Goal: Task Accomplishment & Management: Complete application form

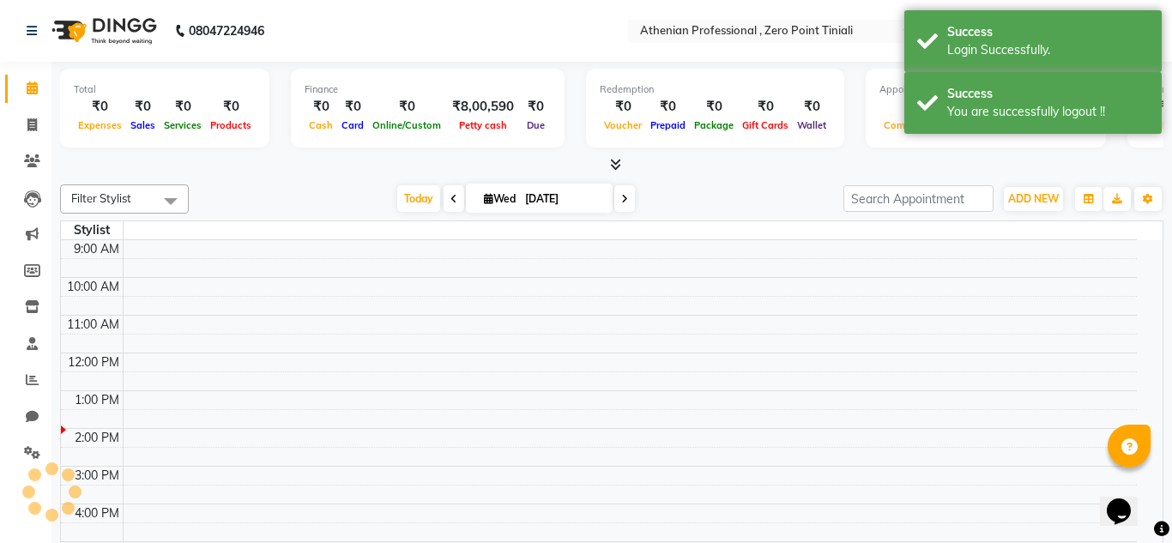
select select "en"
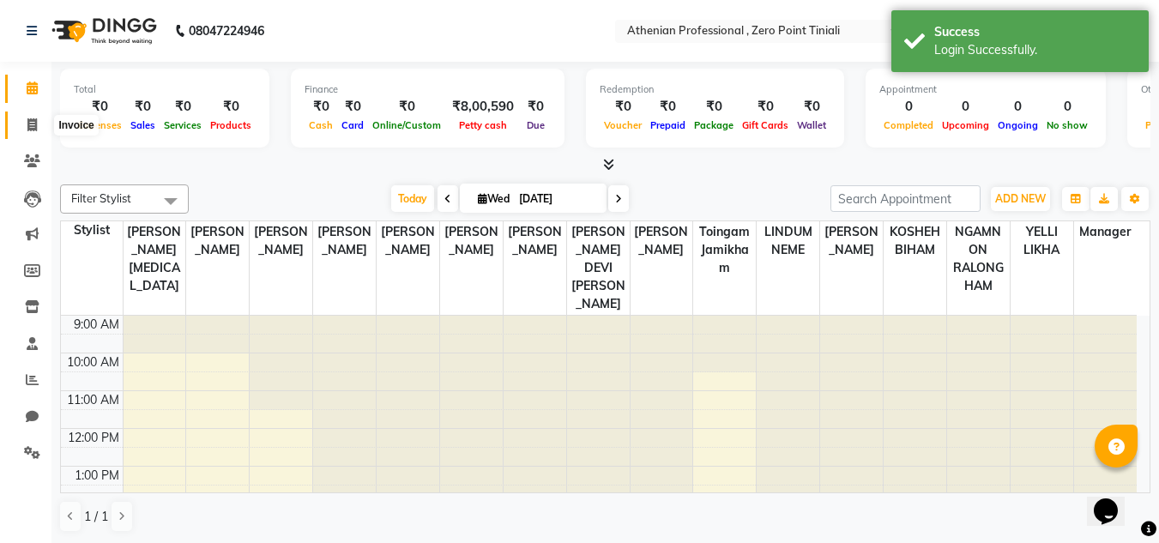
click at [32, 129] on icon at bounding box center [31, 124] width 9 height 13
select select "service"
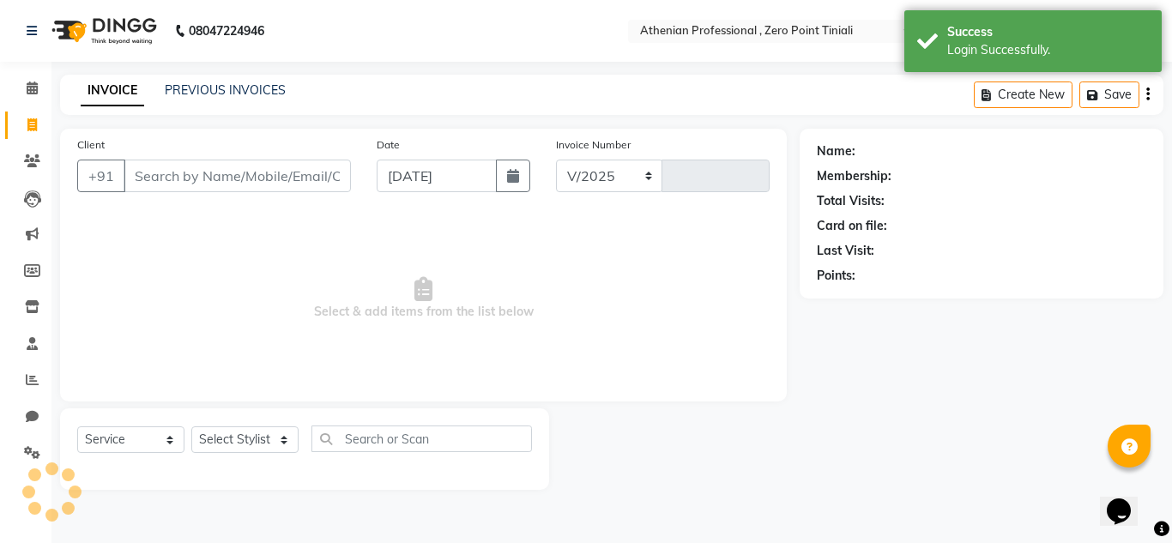
select select "8300"
type input "2306"
click at [190, 178] on input "Client" at bounding box center [237, 176] width 227 height 33
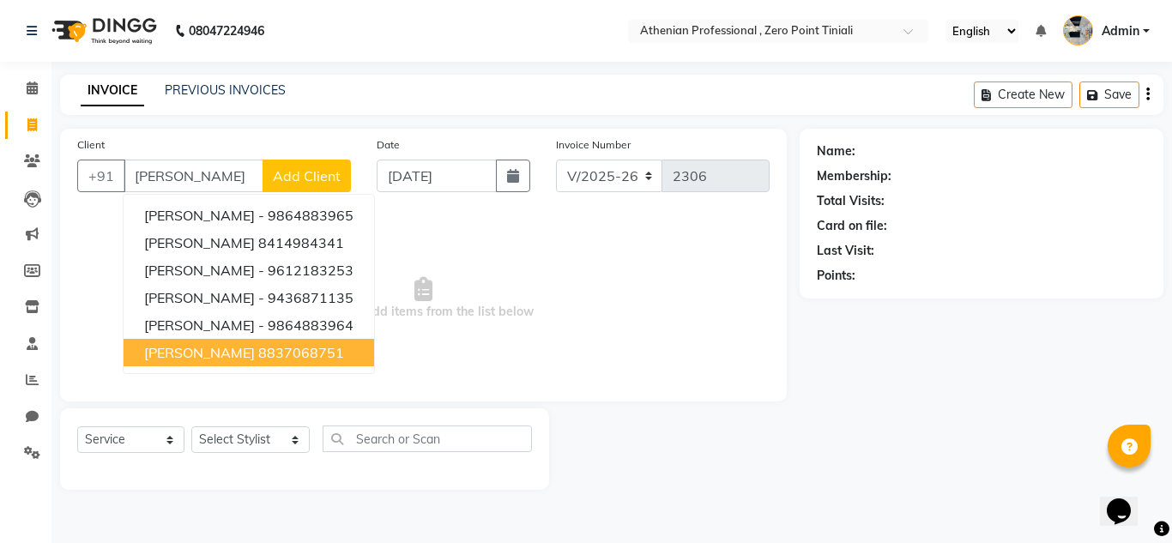
click at [169, 347] on span "[PERSON_NAME]" at bounding box center [199, 352] width 111 height 17
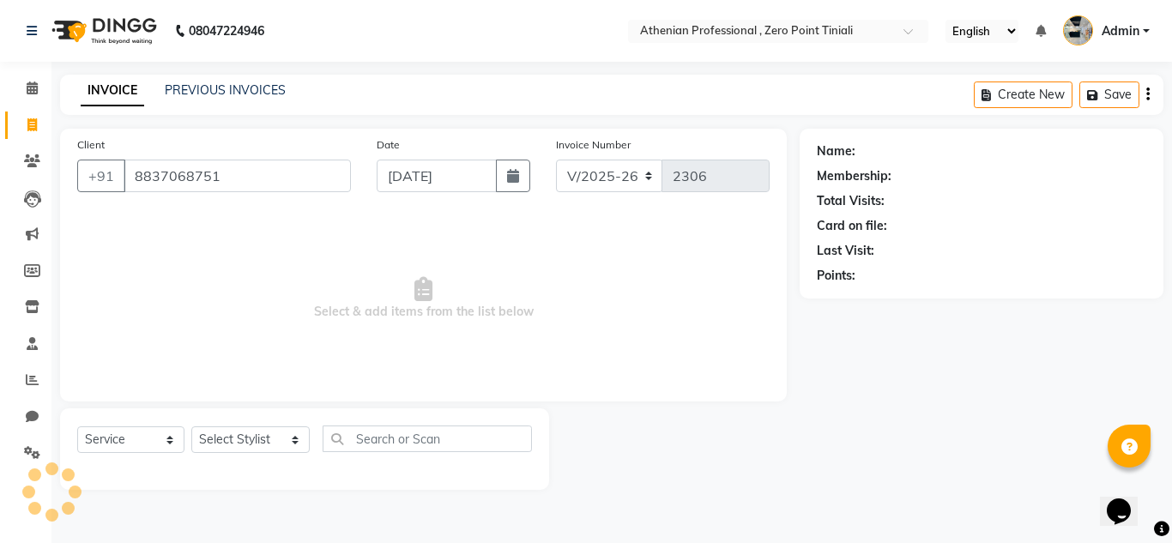
type input "8837068751"
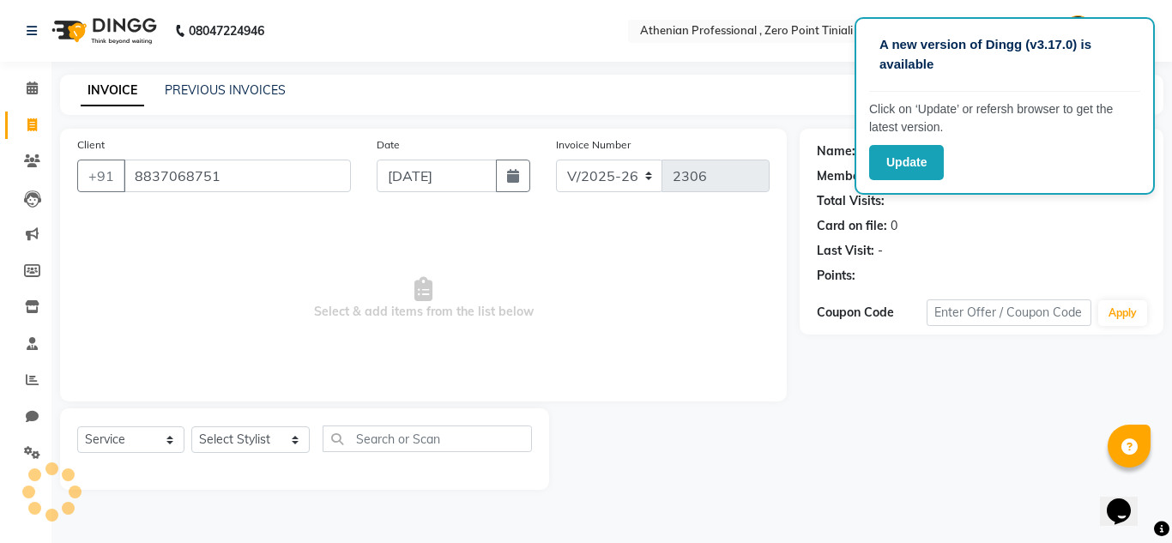
select select "1: Object"
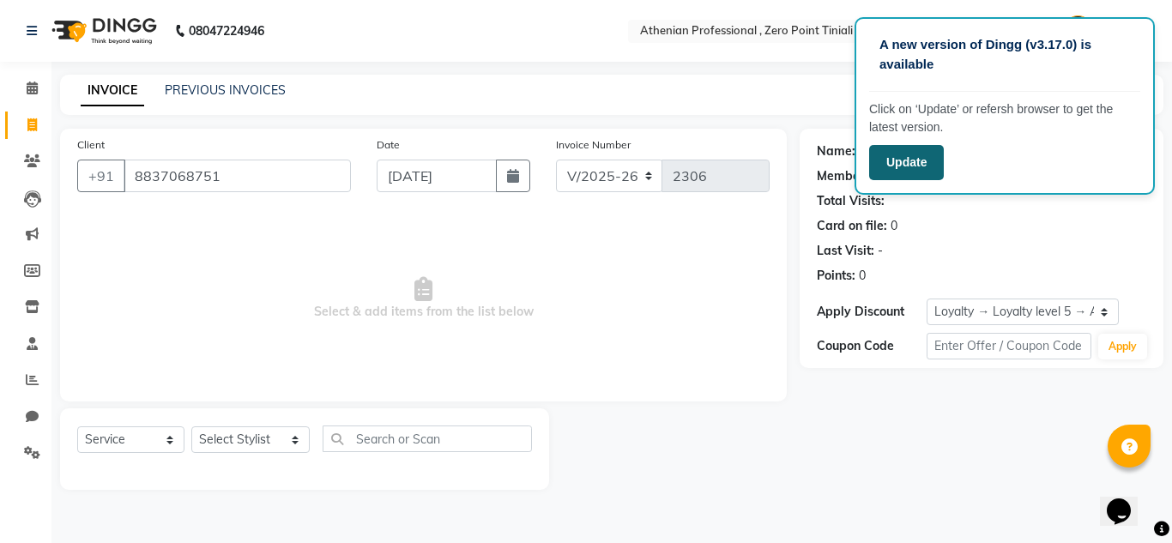
click at [908, 159] on button "Update" at bounding box center [906, 162] width 75 height 35
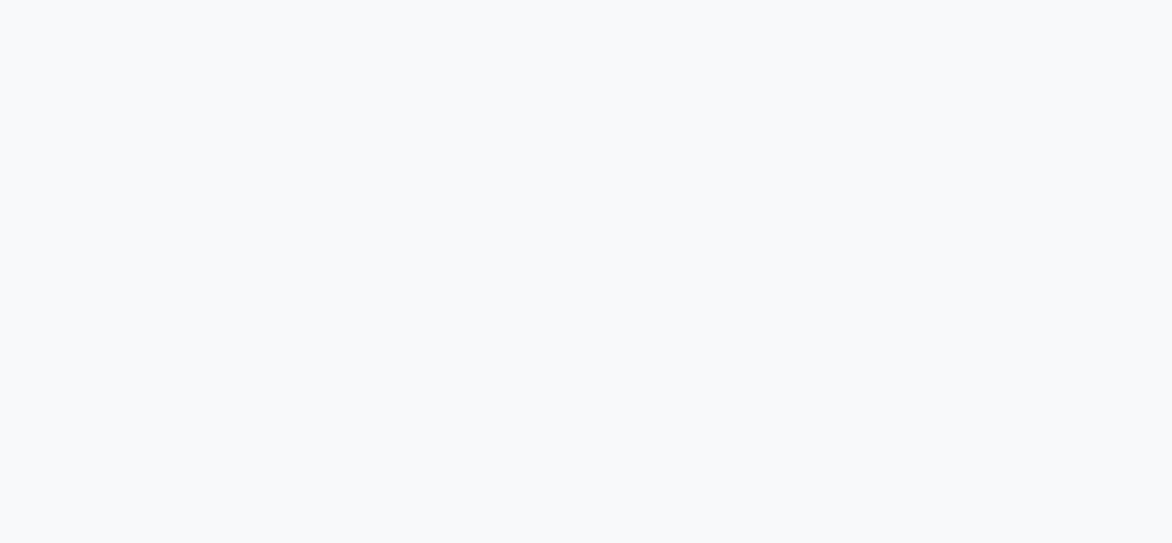
select select "service"
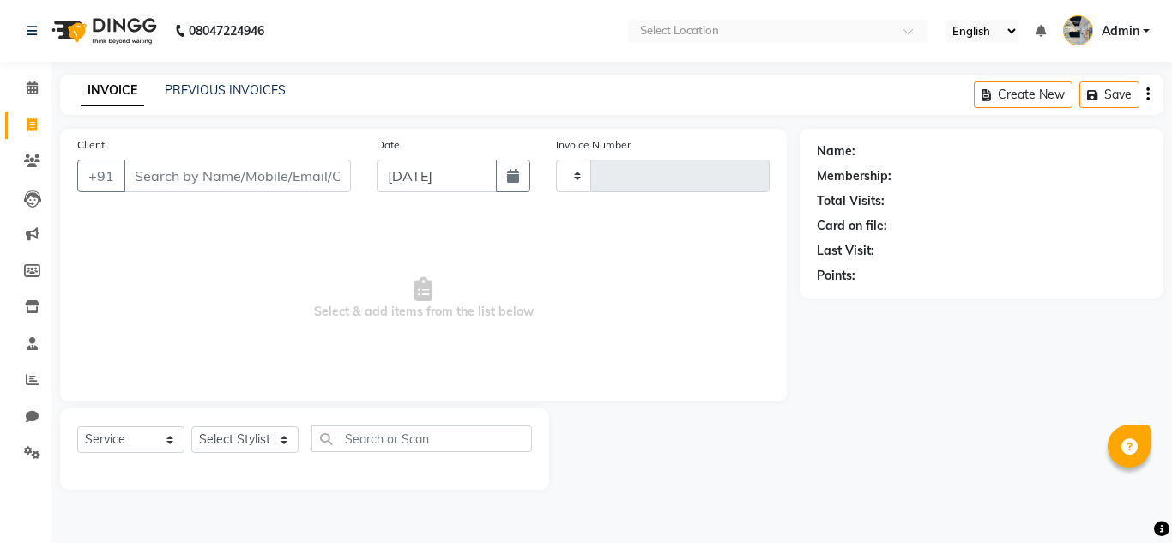
select select "en"
click at [196, 179] on input "Client" at bounding box center [237, 176] width 227 height 33
select select "8300"
type input "2306"
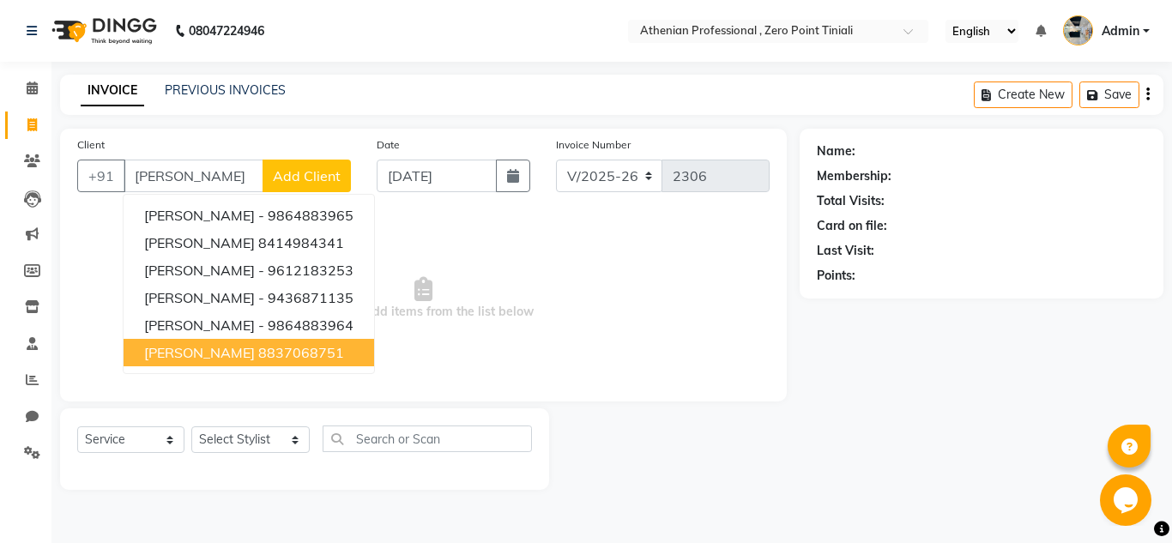
click at [261, 357] on ngb-highlight "8837068751" at bounding box center [301, 352] width 86 height 17
type input "8837068751"
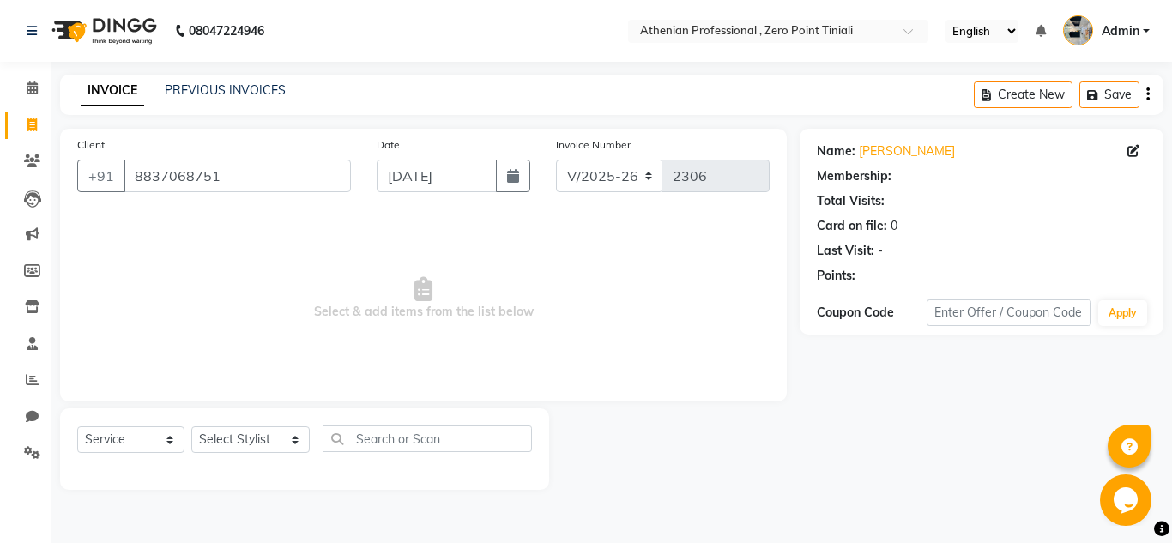
select select "1: Object"
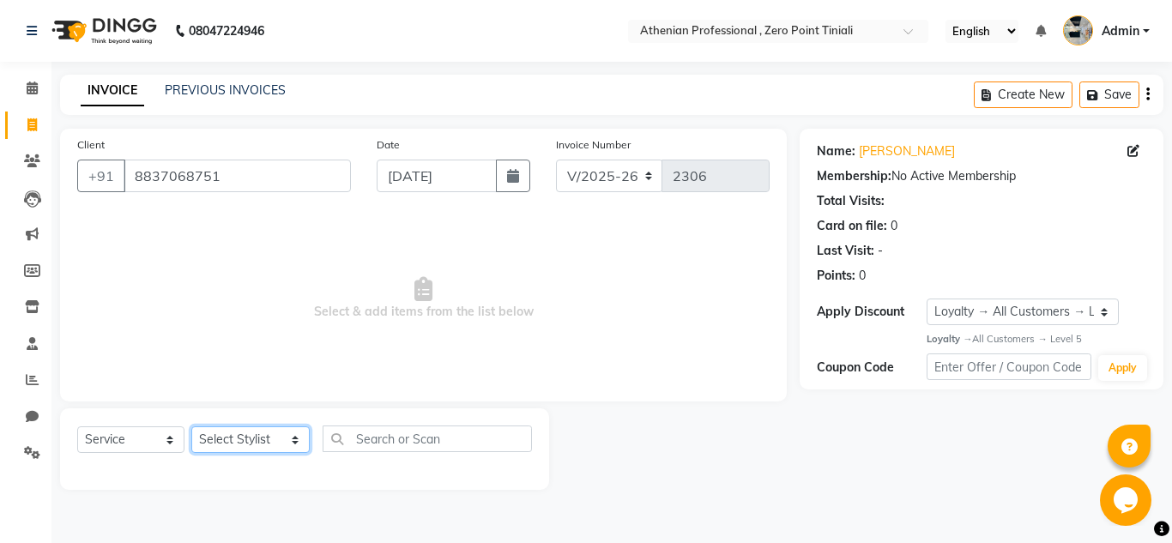
click at [243, 434] on select "Select Stylist [PERSON_NAME][MEDICAL_DATA] Admin [PERSON_NAME] BIHAM LINDUM NEM…" at bounding box center [250, 439] width 118 height 27
select select "80048"
click at [191, 426] on select "Select Stylist [PERSON_NAME][MEDICAL_DATA] Admin [PERSON_NAME] BIHAM LINDUM NEM…" at bounding box center [250, 439] width 118 height 27
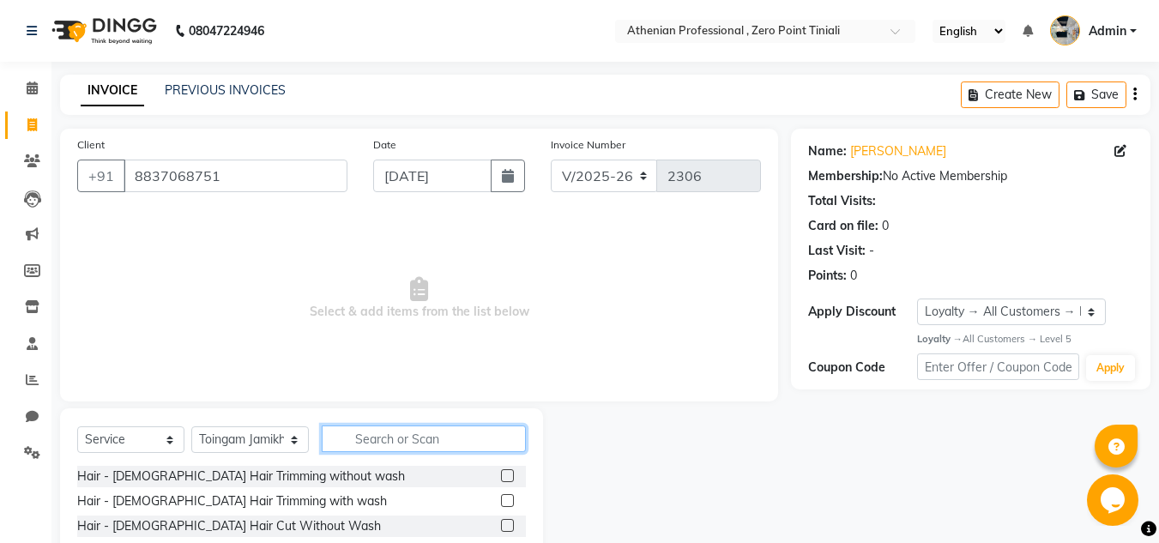
click at [383, 432] on input "text" at bounding box center [424, 439] width 204 height 27
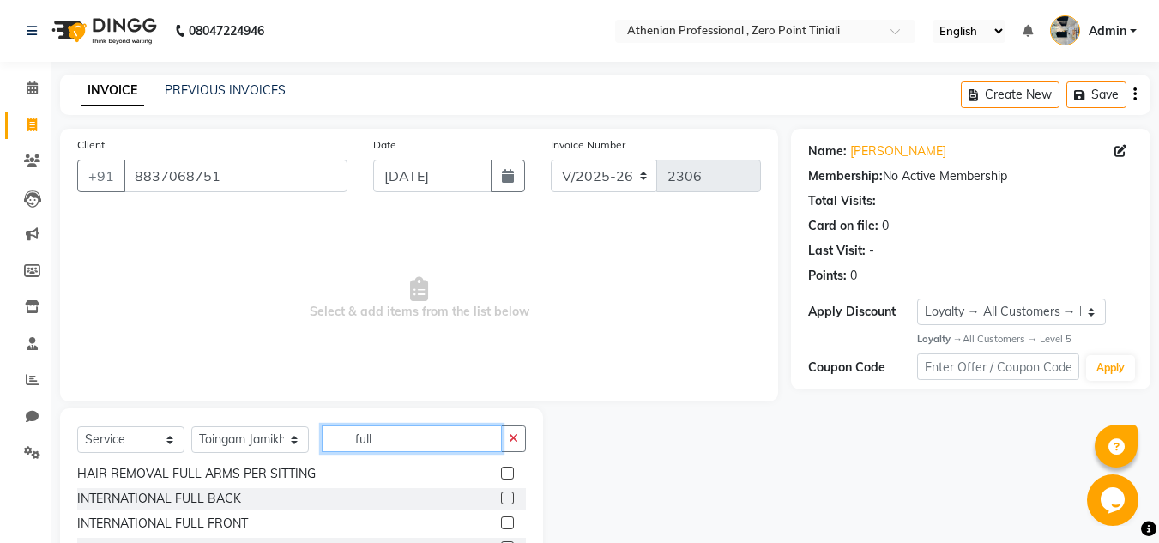
scroll to position [144, 0]
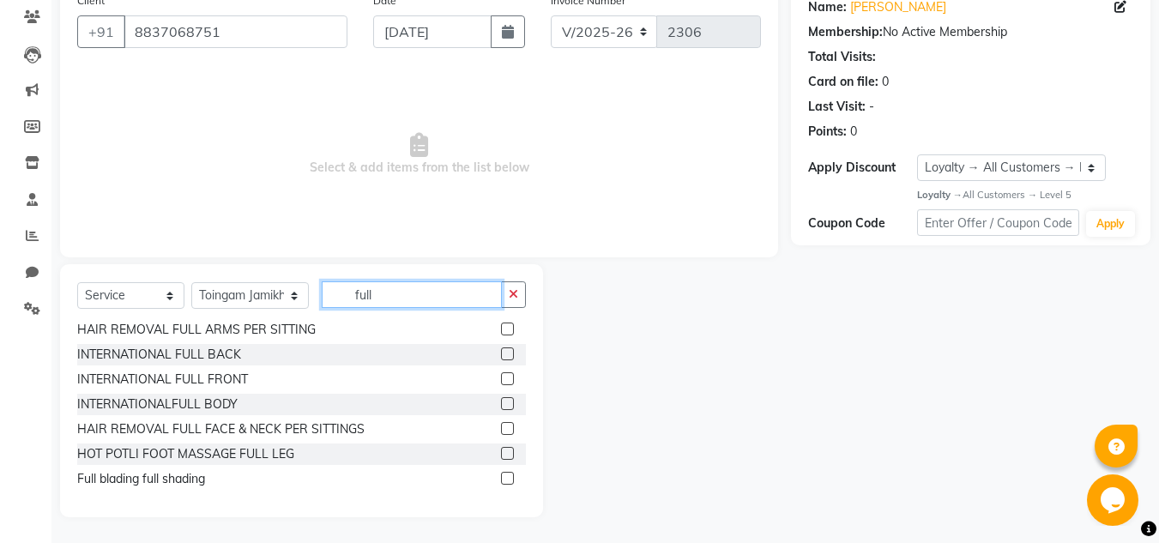
type input "full"
click at [501, 478] on label at bounding box center [507, 478] width 13 height 13
click at [501, 478] on input "checkbox" at bounding box center [506, 479] width 11 height 11
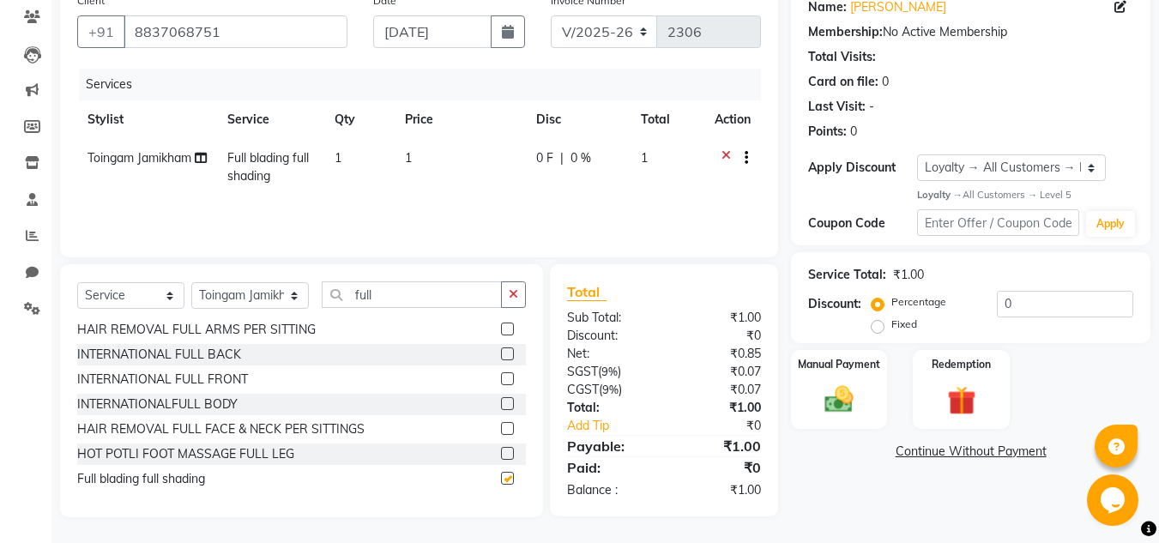
checkbox input "false"
click at [422, 159] on td "1" at bounding box center [460, 167] width 131 height 57
select select "80048"
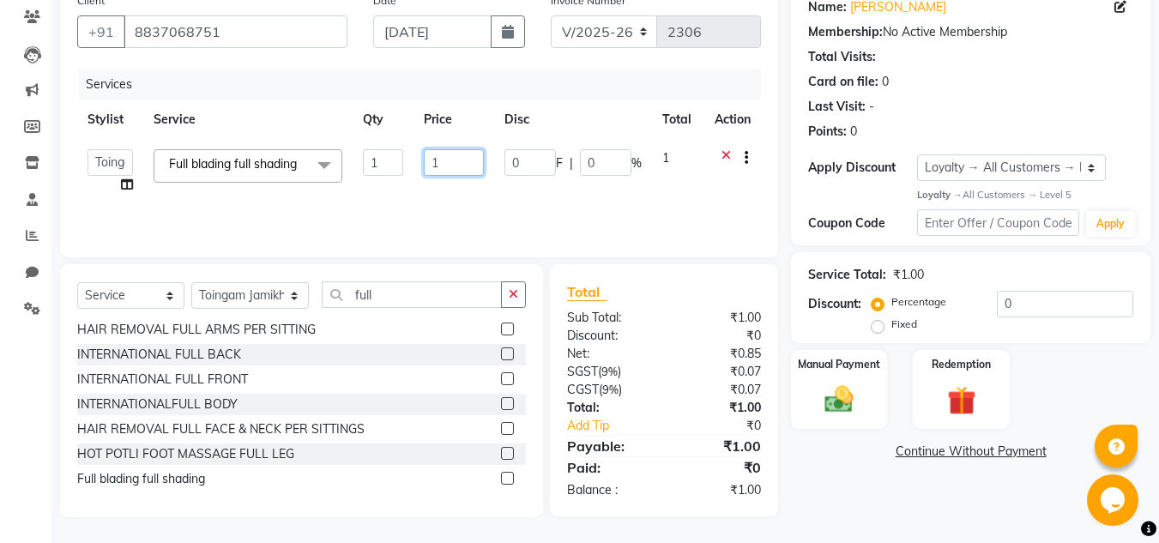
click at [441, 162] on input "1" at bounding box center [453, 162] width 59 height 27
type input "5500"
click at [830, 477] on div "Name: [PERSON_NAME] Membership: No Active Membership Total Visits: Card on file…" at bounding box center [977, 251] width 372 height 533
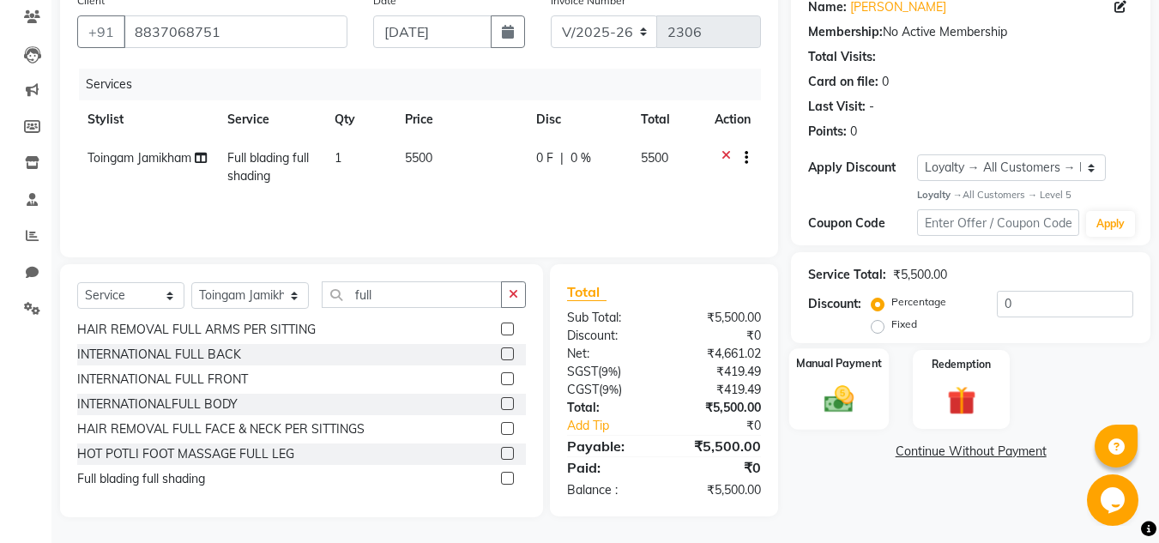
click at [831, 392] on img at bounding box center [839, 400] width 48 height 34
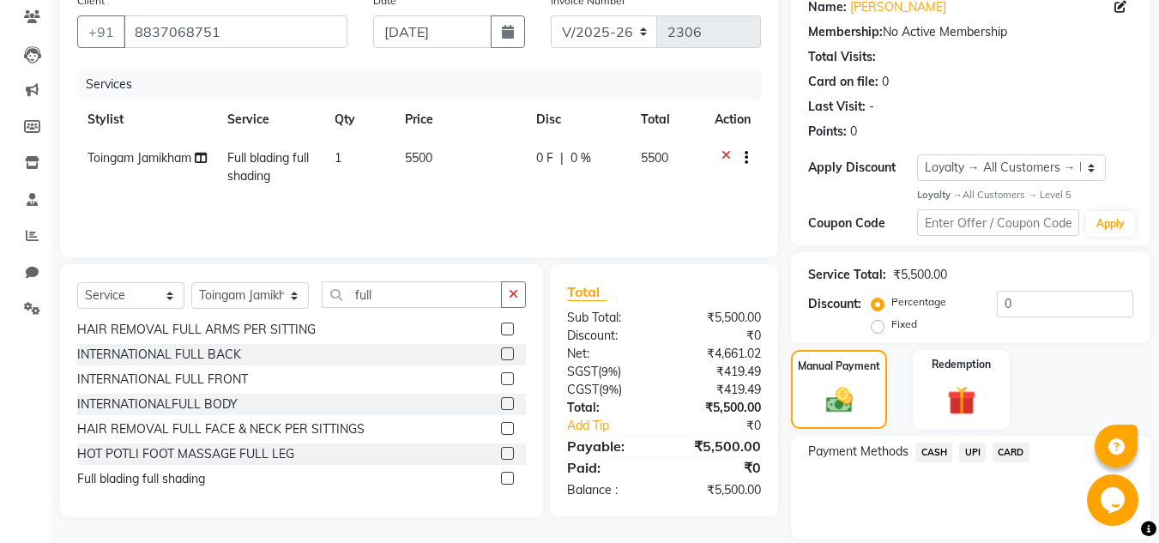
click at [974, 457] on span "UPI" at bounding box center [972, 453] width 27 height 20
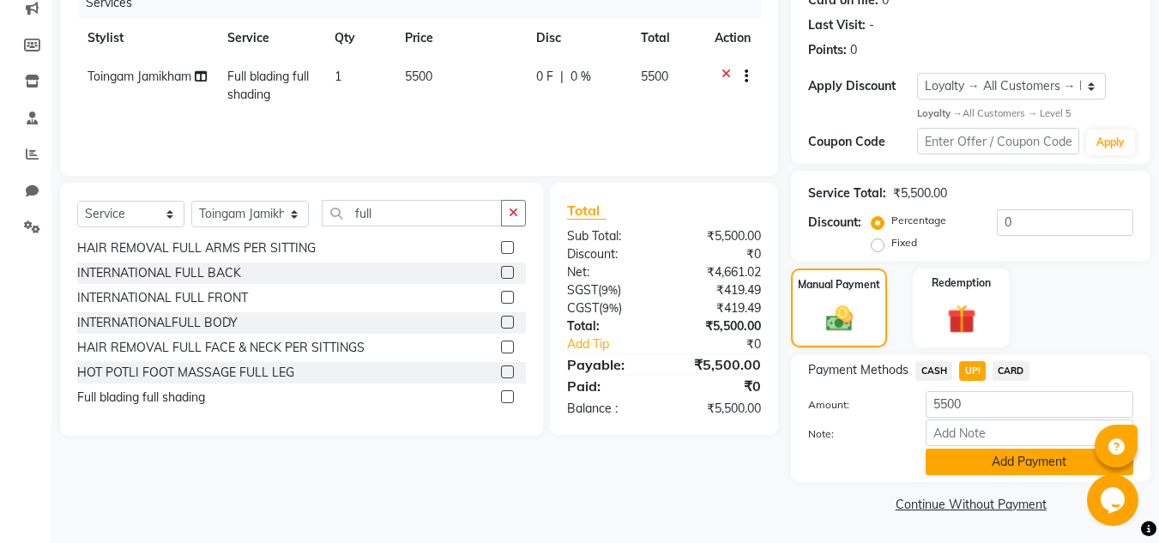
click at [983, 472] on button "Add Payment" at bounding box center [1030, 462] width 208 height 27
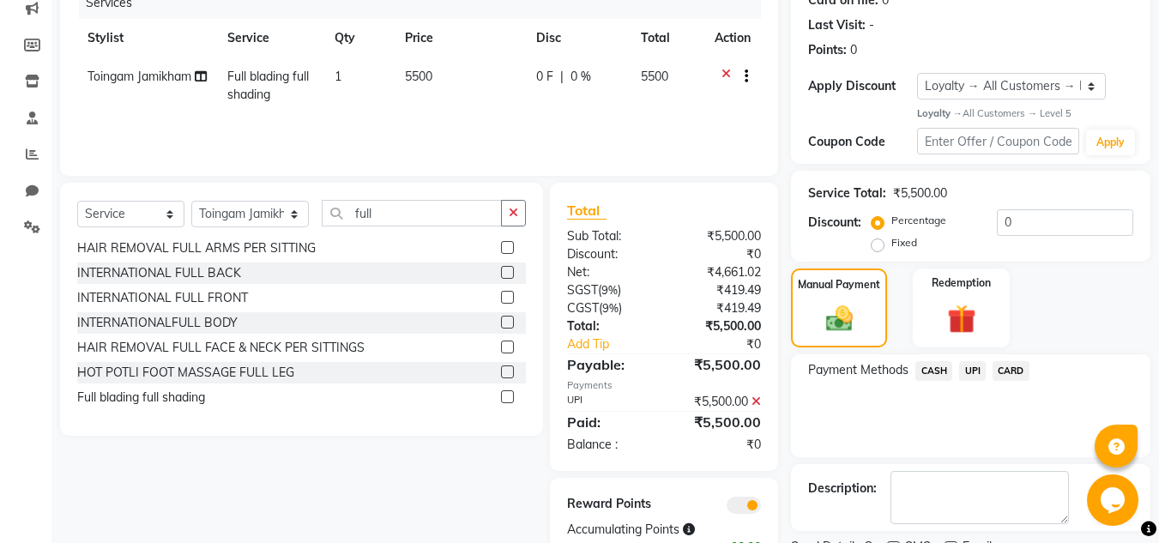
scroll to position [298, 0]
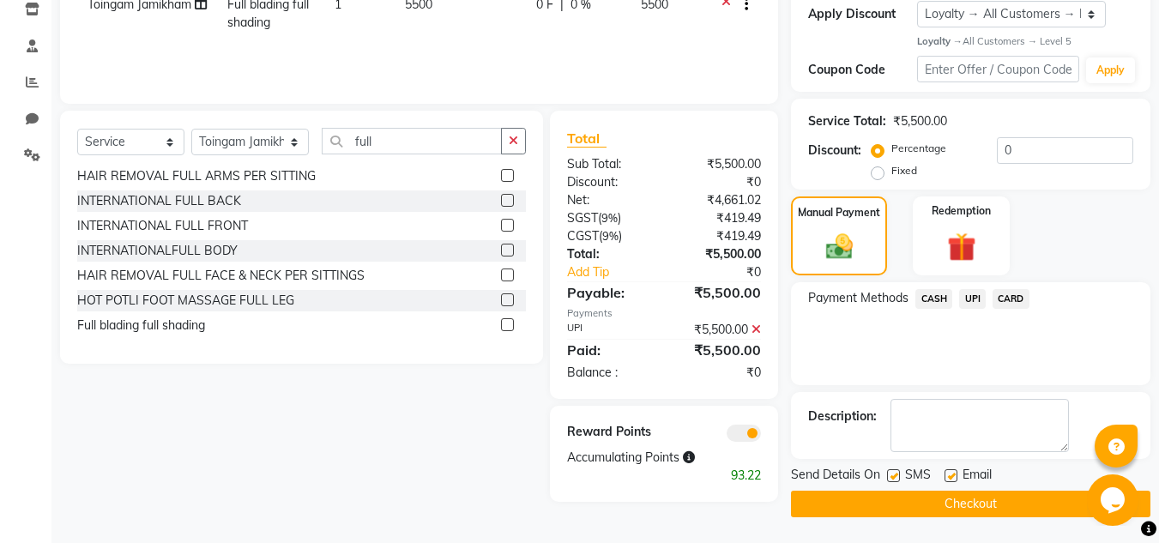
click at [948, 474] on label at bounding box center [951, 475] width 13 height 13
click at [948, 474] on input "checkbox" at bounding box center [950, 476] width 11 height 11
checkbox input "false"
click at [938, 503] on button "Checkout" at bounding box center [970, 504] width 359 height 27
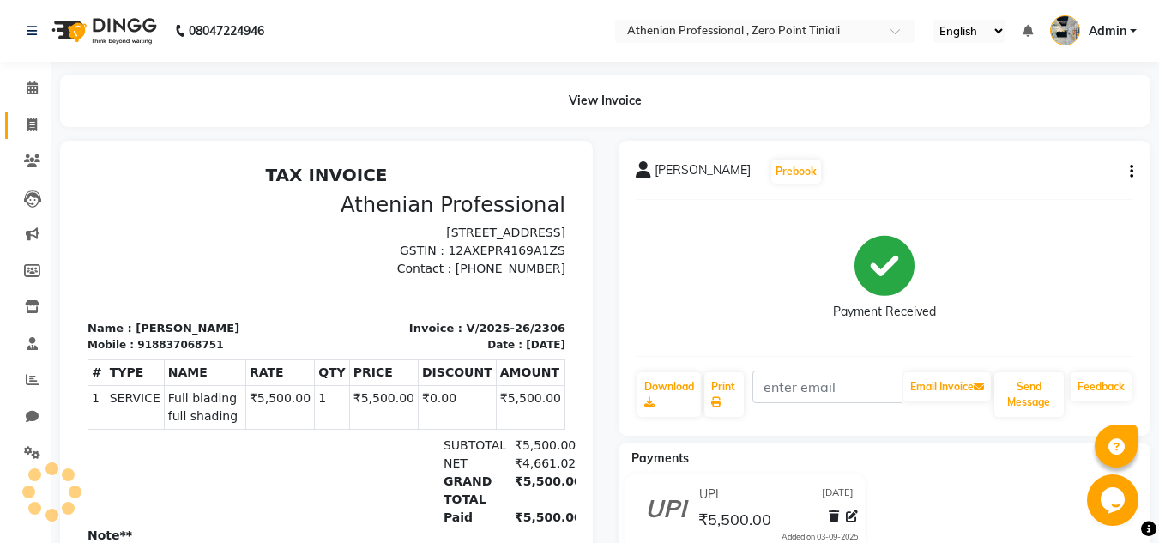
click at [39, 135] on link "Invoice" at bounding box center [25, 126] width 41 height 28
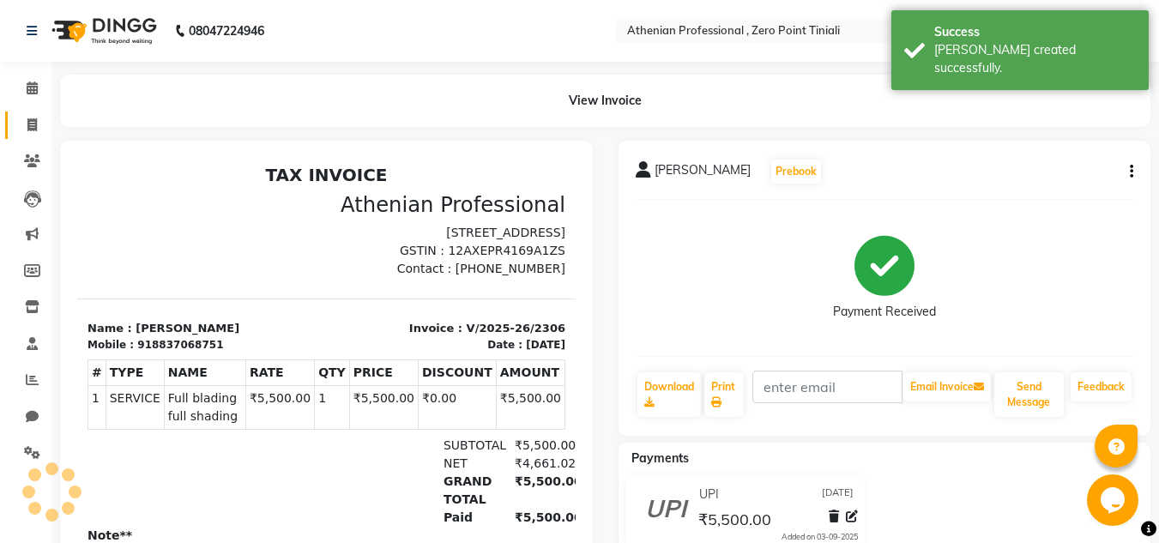
select select "service"
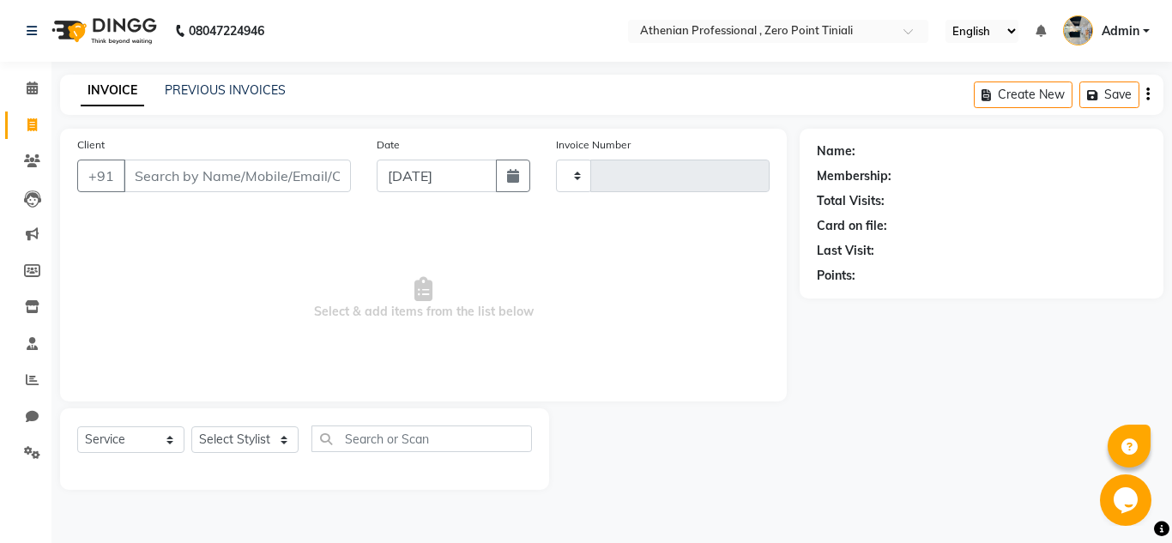
type input "2307"
select select "8300"
click at [218, 83] on link "PREVIOUS INVOICES" at bounding box center [225, 89] width 121 height 15
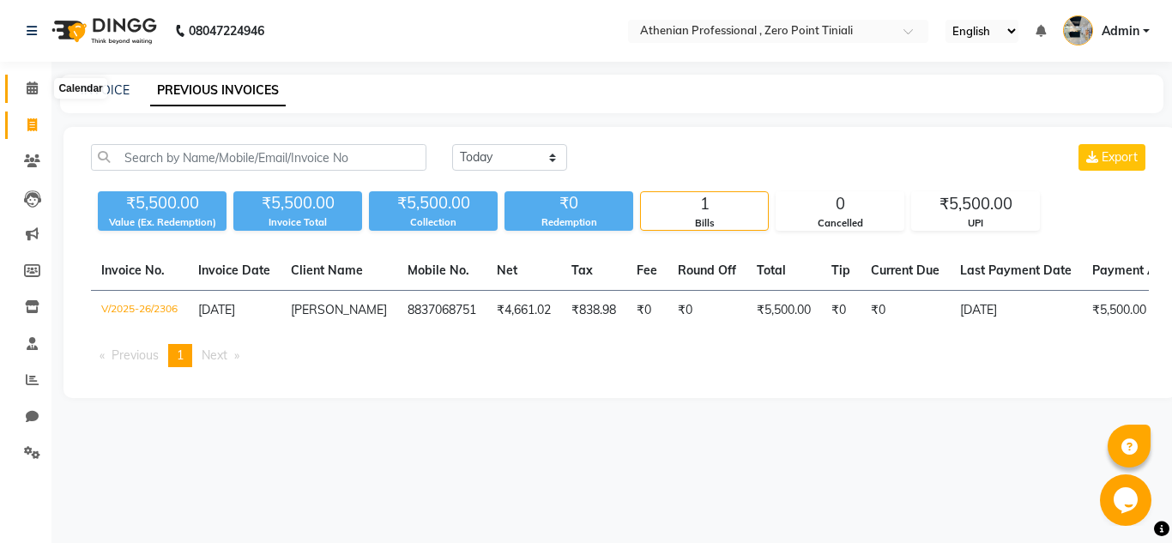
click at [29, 85] on icon at bounding box center [32, 88] width 11 height 13
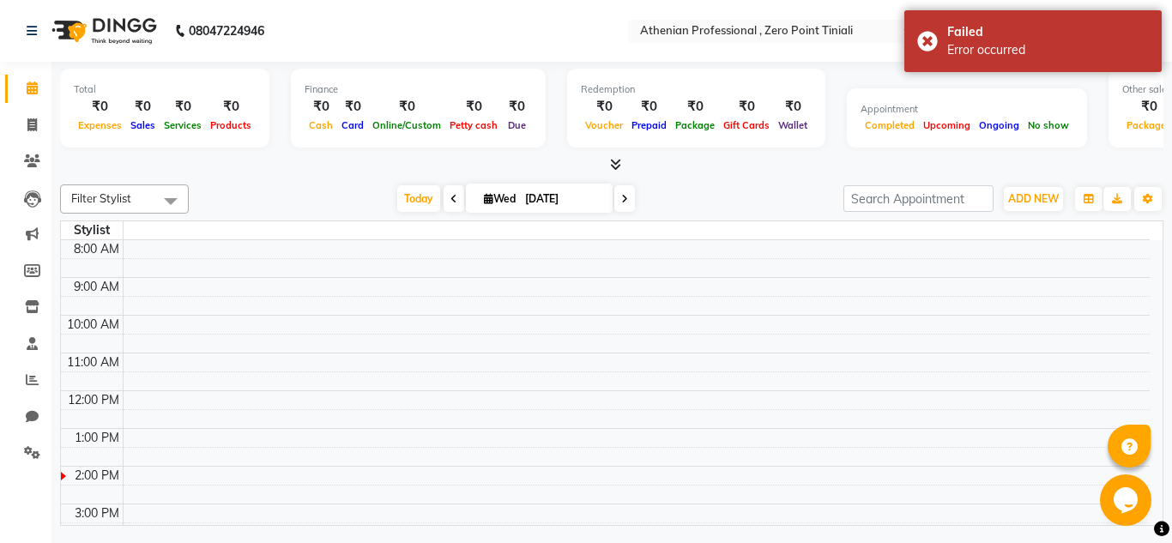
click at [618, 172] on span at bounding box center [612, 165] width 18 height 18
